Goal: Information Seeking & Learning: Learn about a topic

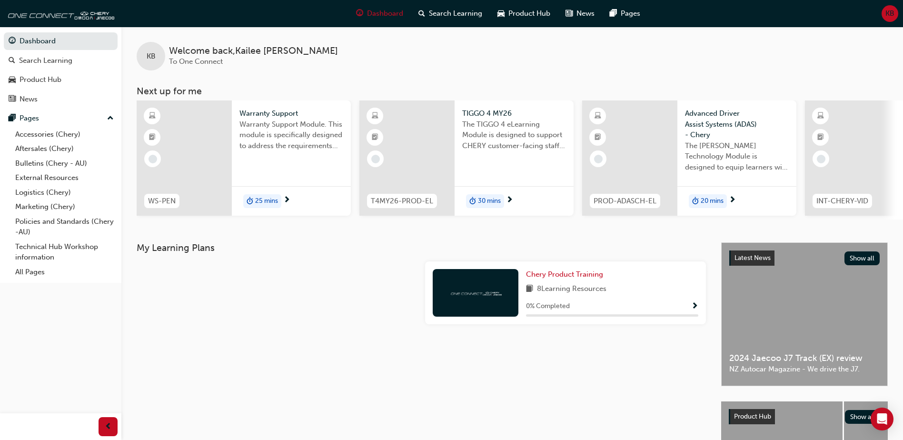
click at [211, 154] on div at bounding box center [184, 157] width 95 height 115
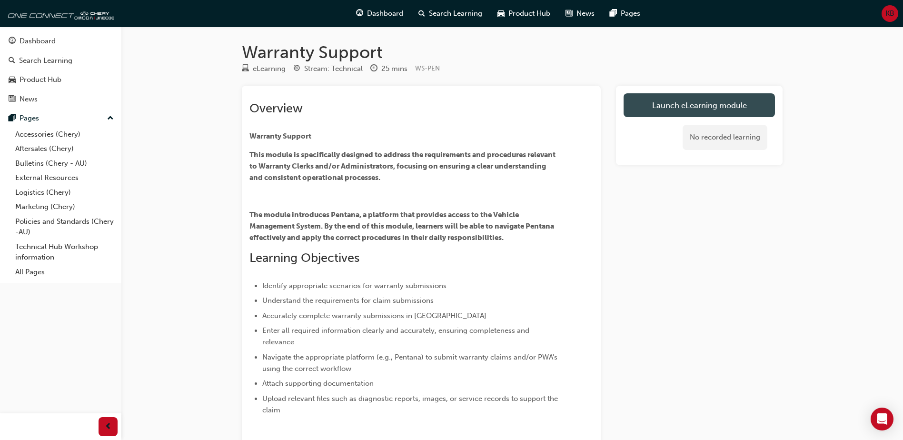
click at [721, 112] on link "Launch eLearning module" at bounding box center [699, 105] width 151 height 24
